Goal: Navigation & Orientation: Find specific page/section

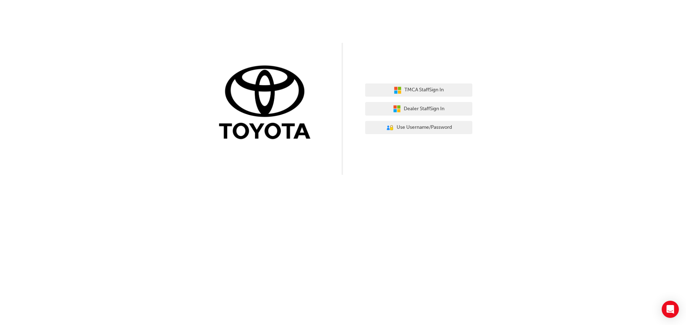
click at [252, 114] on img at bounding box center [267, 103] width 107 height 79
click at [411, 111] on span "Dealer Staff Sign In" at bounding box center [424, 109] width 41 height 8
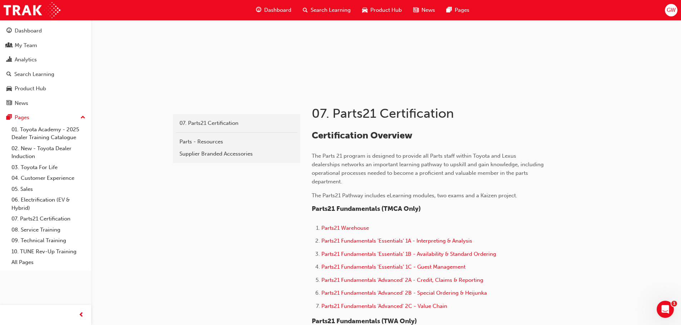
scroll to position [107, 0]
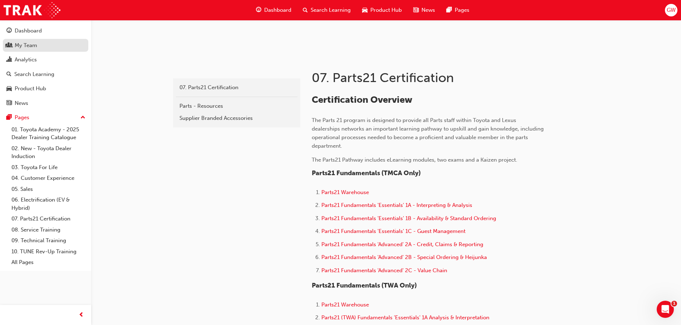
click at [13, 43] on div "My Team" at bounding box center [45, 45] width 78 height 9
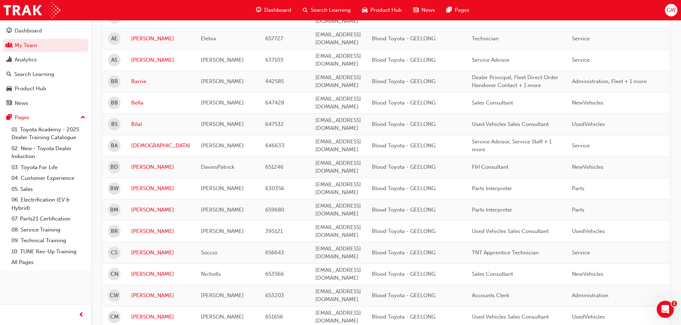
scroll to position [250, 0]
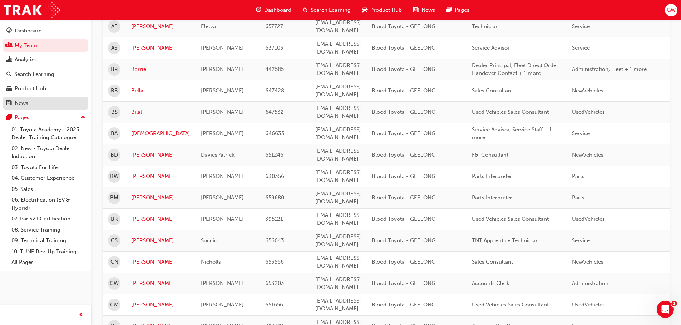
click at [40, 106] on div "News" at bounding box center [45, 103] width 78 height 9
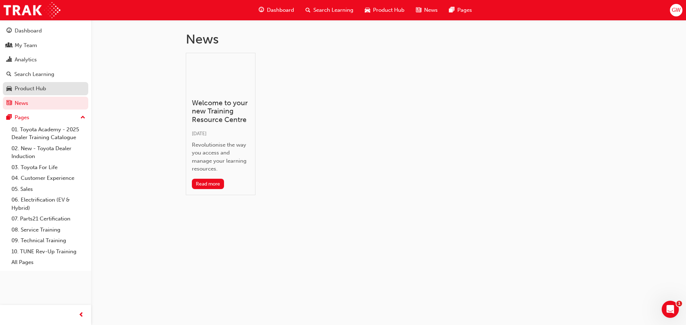
click at [47, 92] on div "Product Hub" at bounding box center [45, 88] width 78 height 9
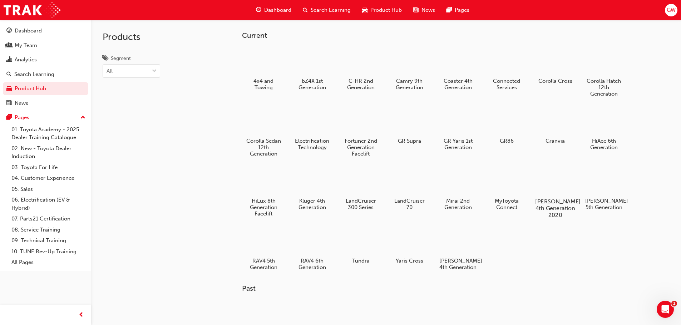
click at [546, 194] on div at bounding box center [555, 181] width 40 height 29
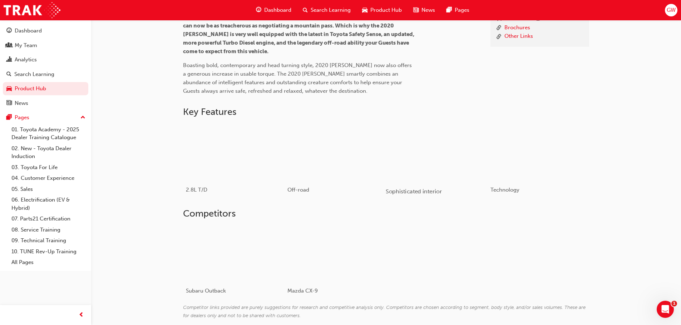
scroll to position [170, 0]
